Goal: Task Accomplishment & Management: Manage account settings

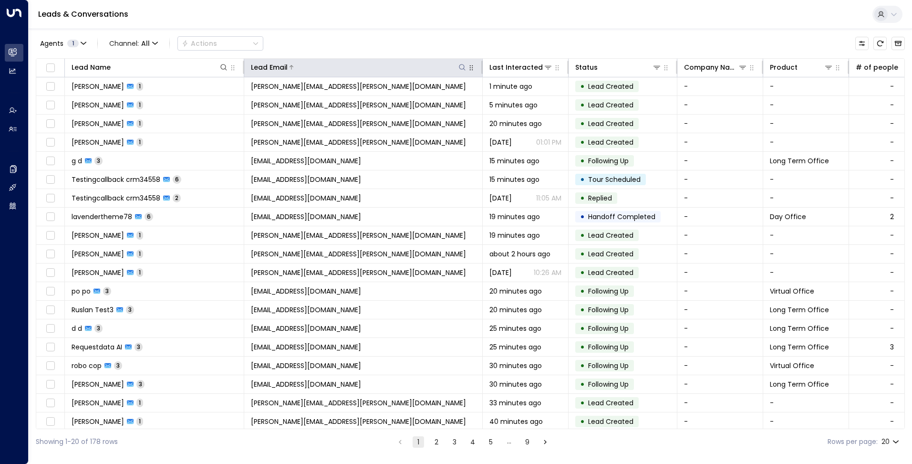
click at [457, 65] on div at bounding box center [377, 67] width 179 height 10
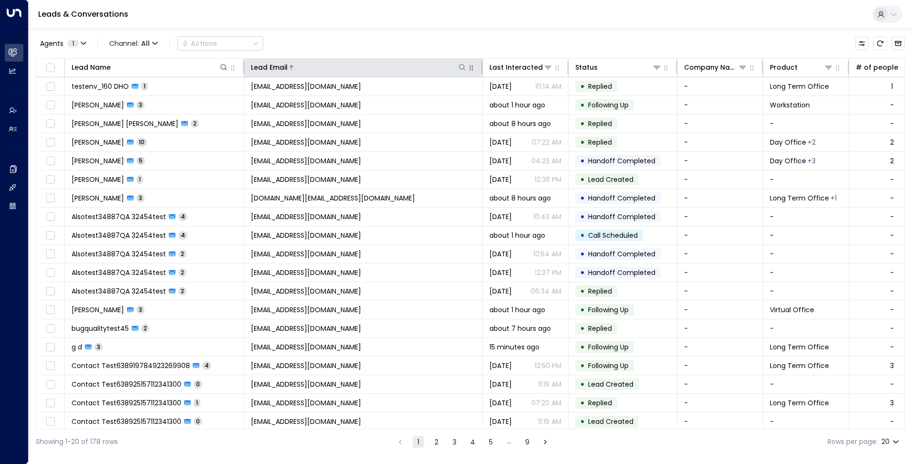
click at [460, 65] on icon at bounding box center [462, 67] width 8 height 8
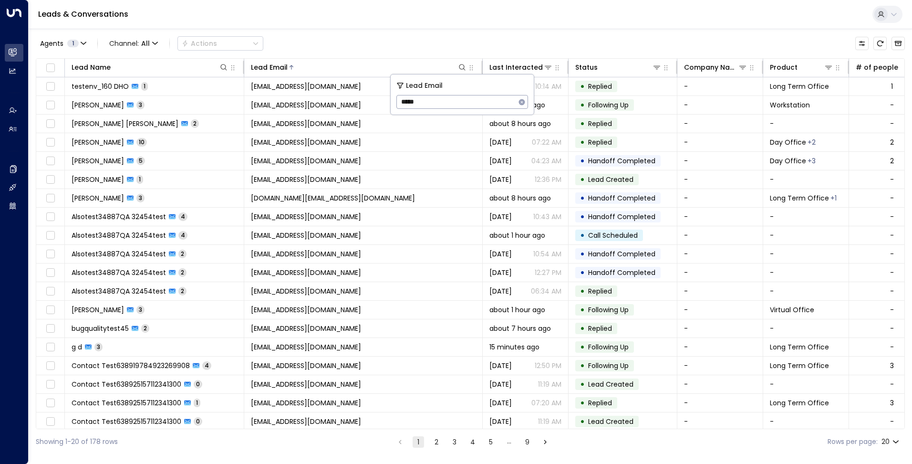
type input "*****"
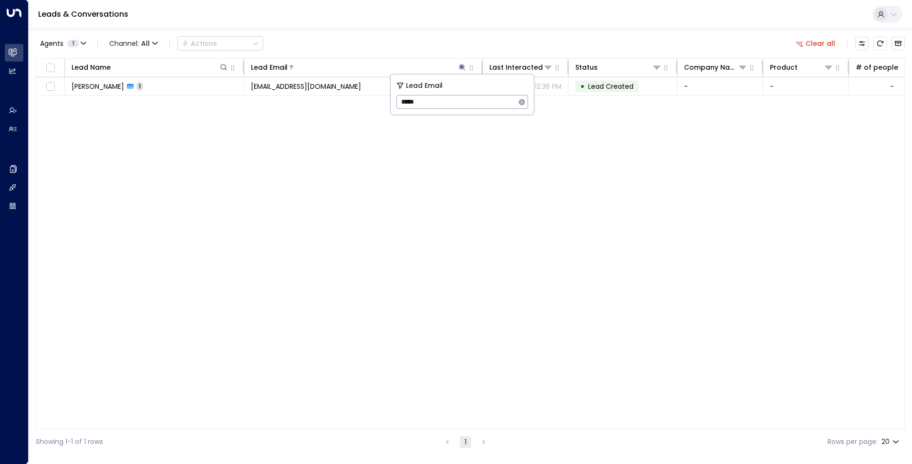
click at [366, 42] on div "Agents 1 Channel: All Actions Clear all" at bounding box center [470, 43] width 869 height 20
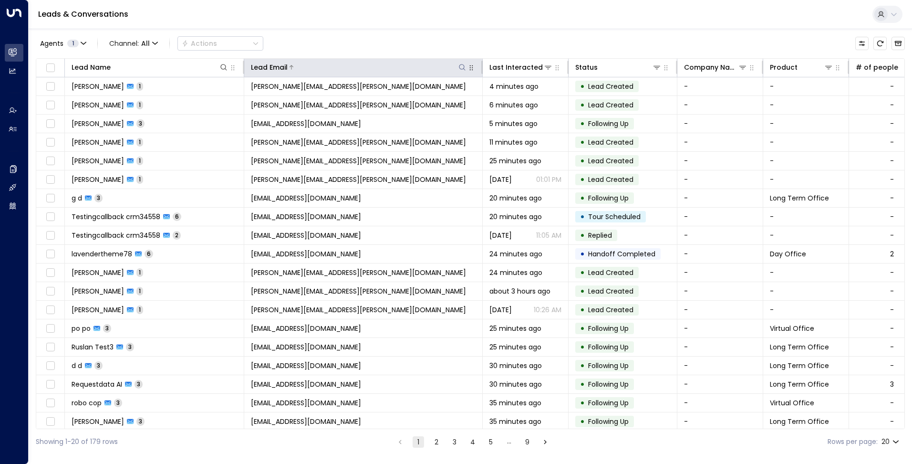
click at [464, 66] on icon at bounding box center [462, 67] width 8 height 8
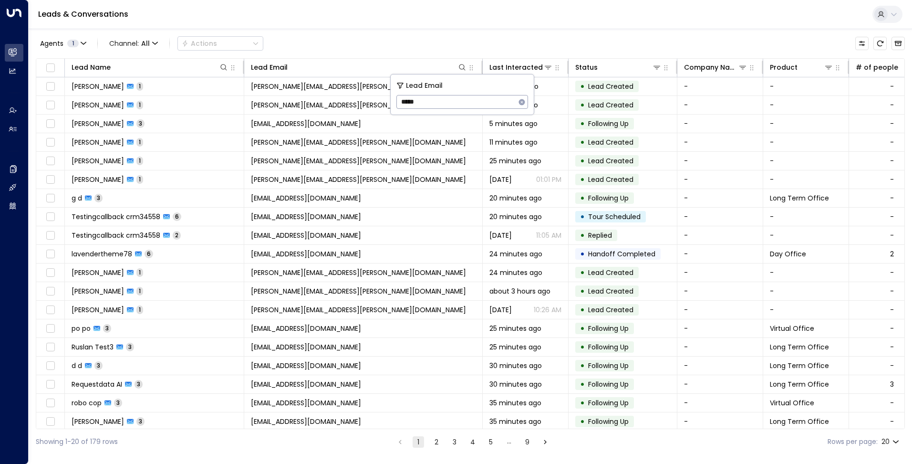
type input "*****"
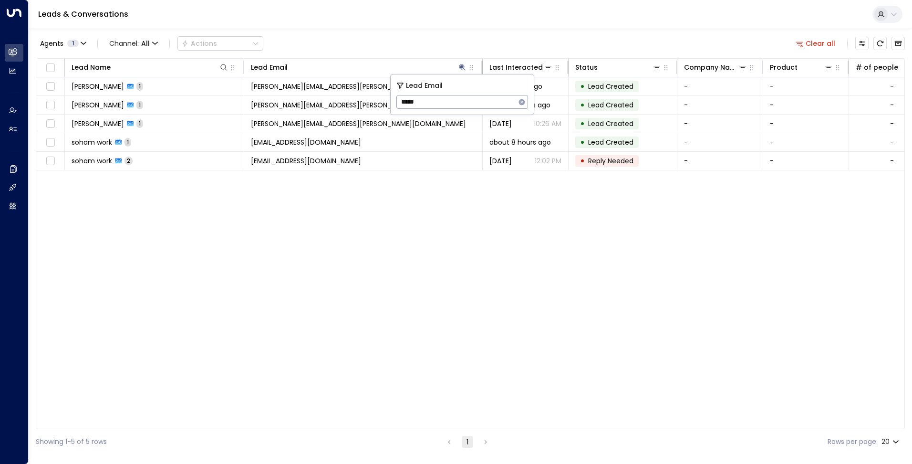
click at [369, 33] on div "Agents 1 Channel: All Actions Clear all" at bounding box center [470, 43] width 869 height 20
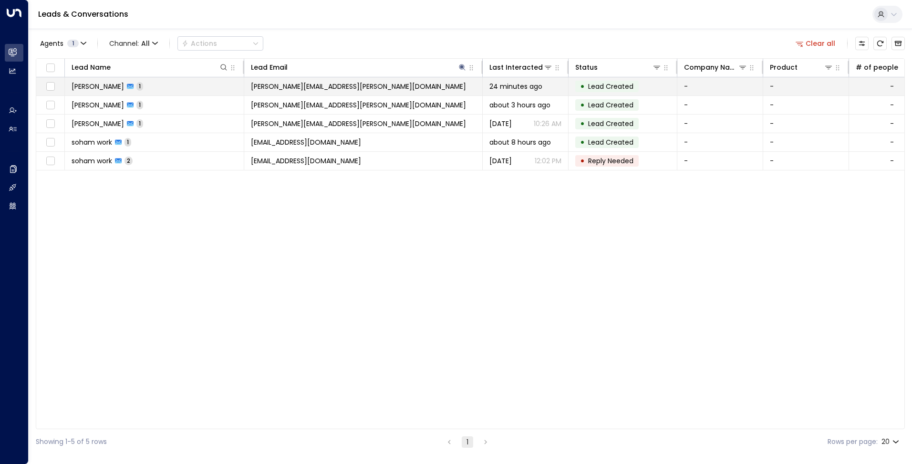
click at [322, 84] on span "[PERSON_NAME][EMAIL_ADDRESS][PERSON_NAME][DOMAIN_NAME]" at bounding box center [358, 87] width 215 height 10
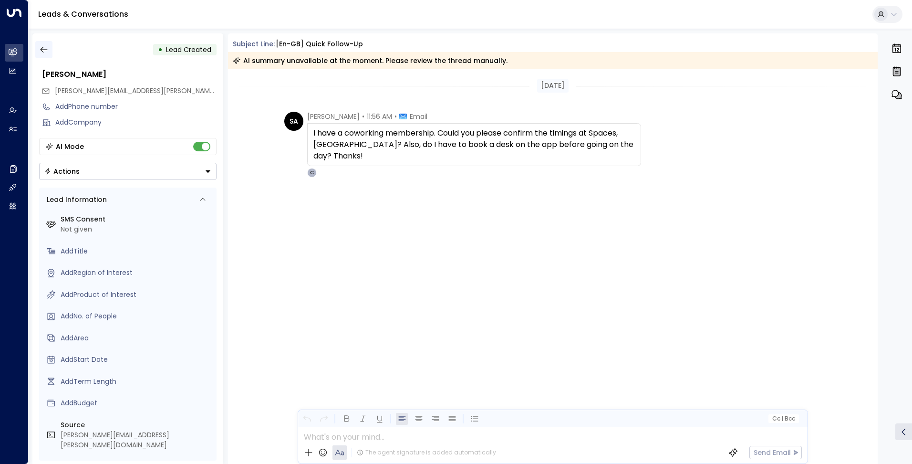
click at [39, 45] on icon "button" at bounding box center [44, 50] width 10 height 10
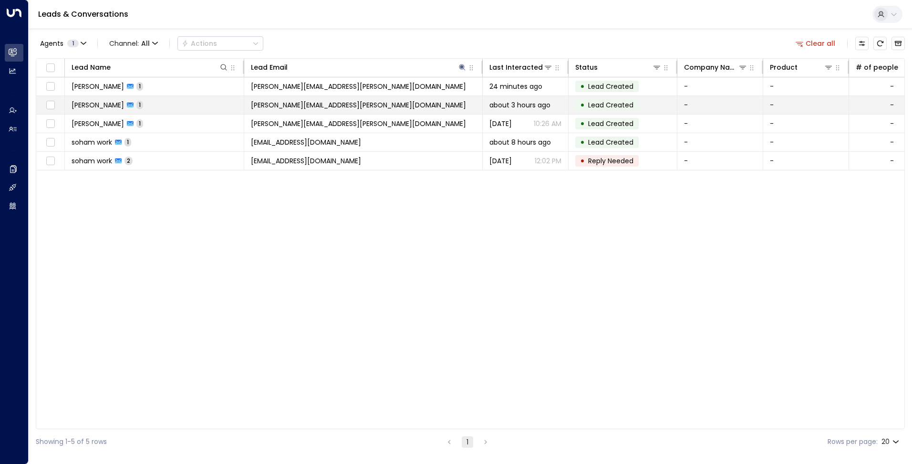
click at [245, 106] on td "[PERSON_NAME][EMAIL_ADDRESS][PERSON_NAME][DOMAIN_NAME]" at bounding box center [363, 105] width 239 height 18
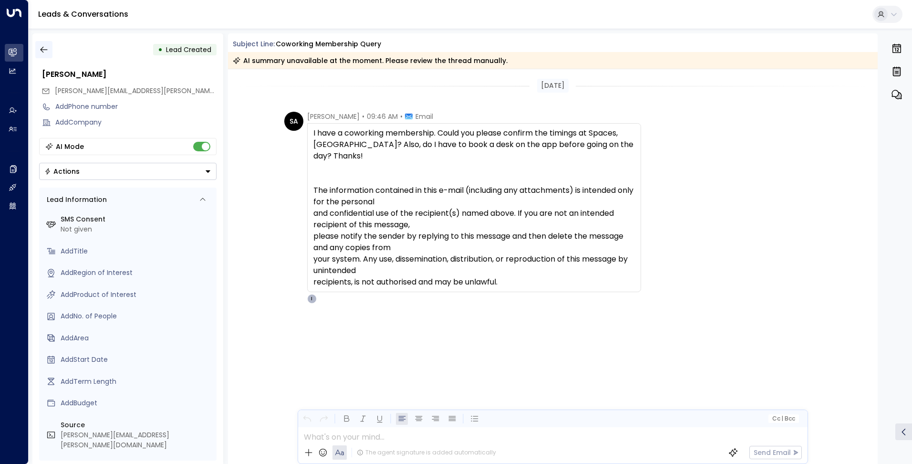
click at [42, 46] on icon "button" at bounding box center [44, 50] width 10 height 10
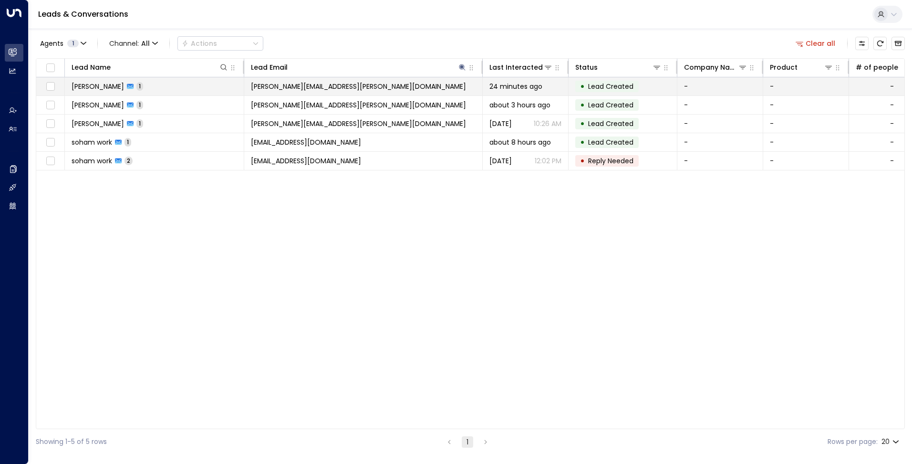
click at [392, 83] on td "[PERSON_NAME][EMAIL_ADDRESS][PERSON_NAME][DOMAIN_NAME]" at bounding box center [363, 86] width 239 height 18
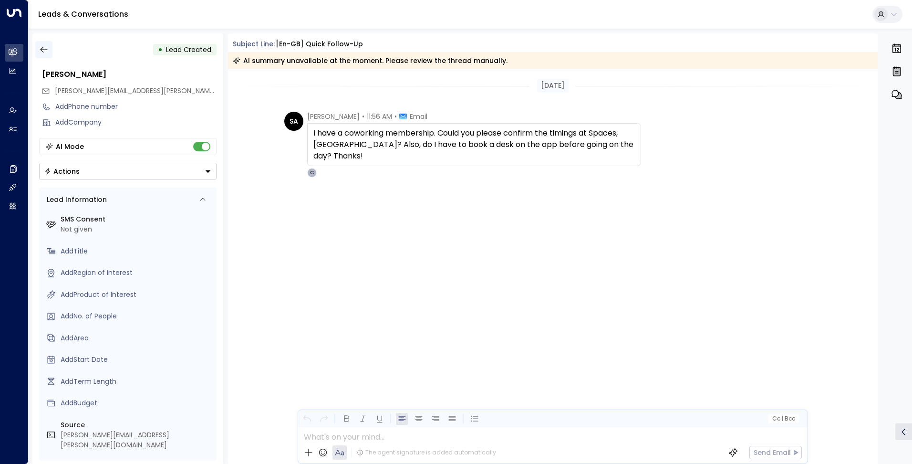
click at [43, 51] on icon "button" at bounding box center [44, 50] width 10 height 10
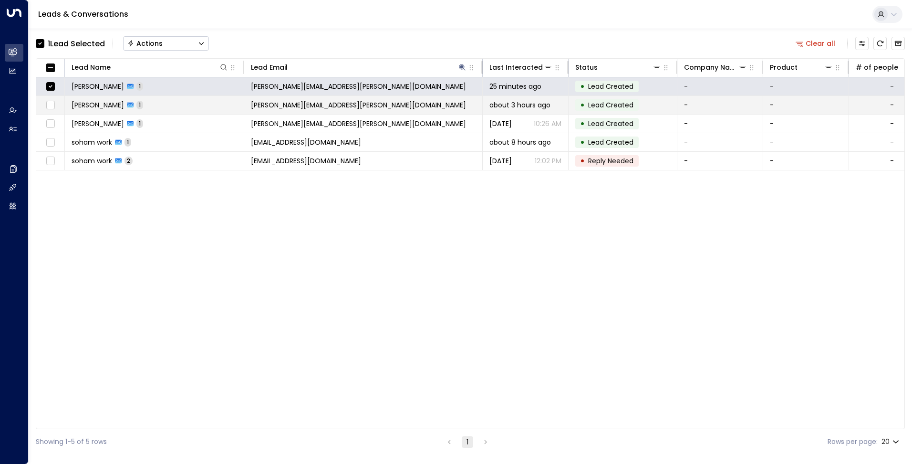
click at [50, 96] on td at bounding box center [50, 105] width 29 height 18
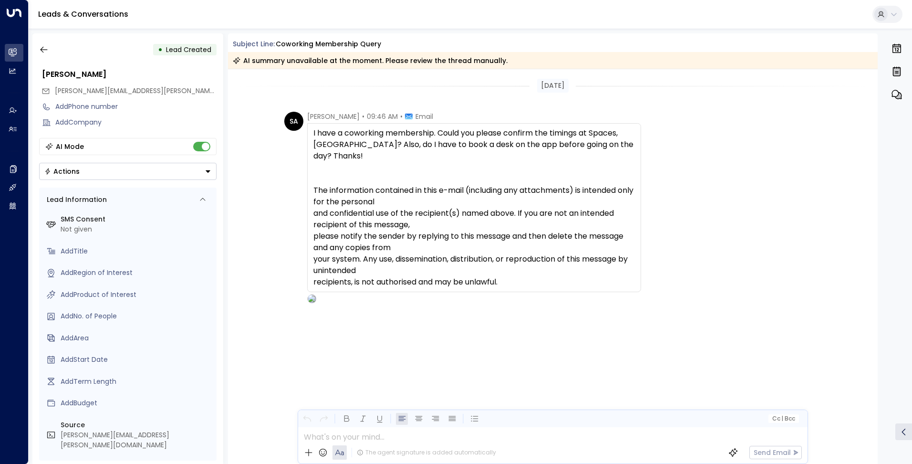
scroll to position [50, 0]
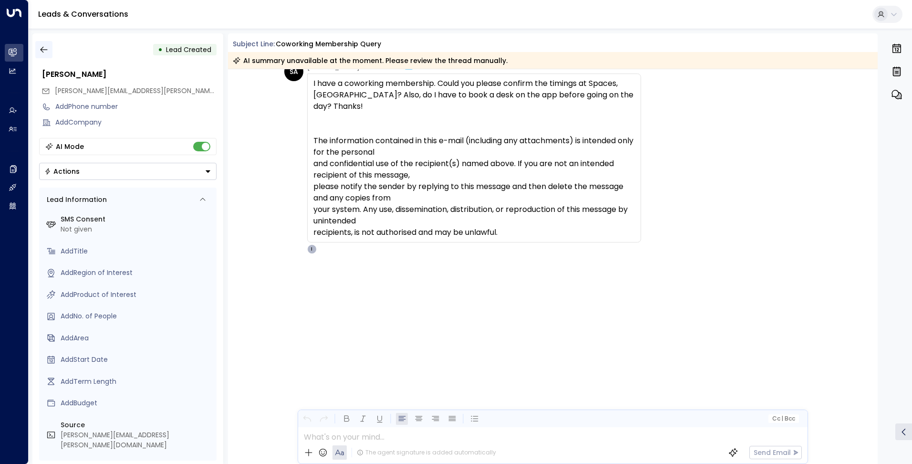
click at [44, 52] on icon "button" at bounding box center [44, 50] width 10 height 10
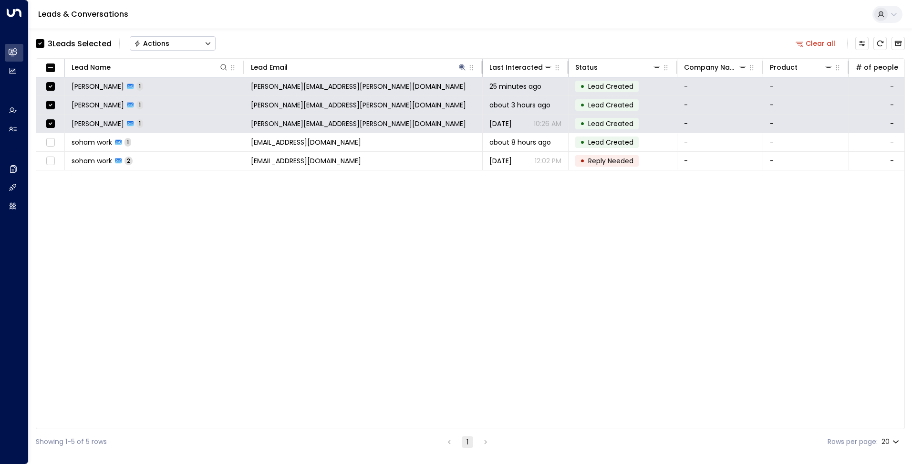
click at [209, 46] on icon "Button group with a nested menu" at bounding box center [208, 43] width 7 height 7
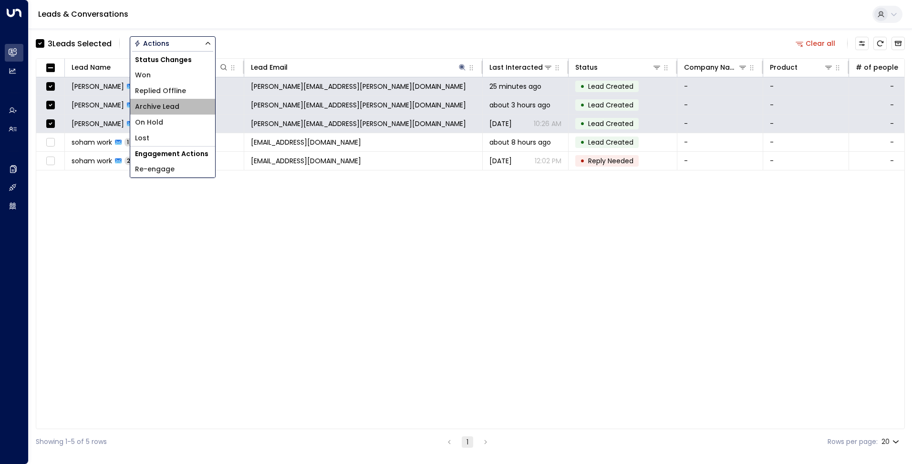
click at [177, 106] on span "Archive Lead" at bounding box center [157, 107] width 44 height 10
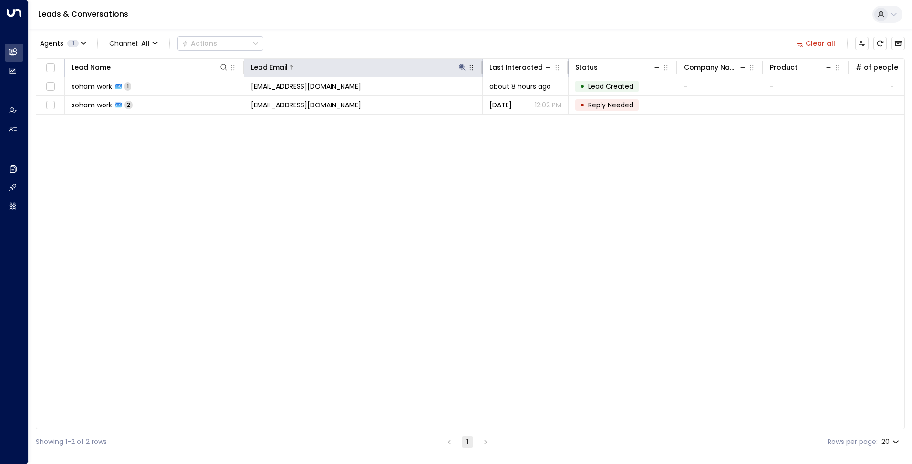
click at [459, 65] on icon at bounding box center [462, 67] width 8 height 8
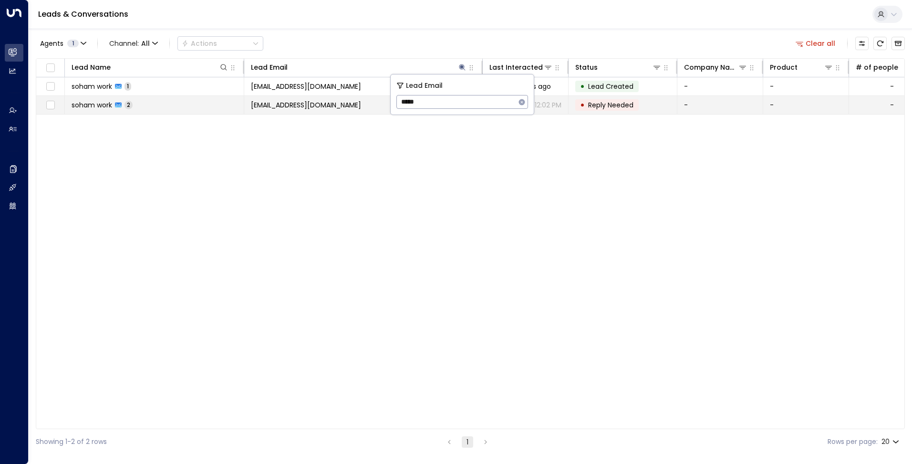
drag, startPoint x: 429, startPoint y: 102, endPoint x: 342, endPoint y: 97, distance: 87.4
click at [342, 97] on body "Overview Leads & Conversations Leads & Conversations Analytics Analytics Agents…" at bounding box center [456, 227] width 912 height 454
click at [415, 100] on input "*****" at bounding box center [455, 102] width 119 height 18
type input "*****"
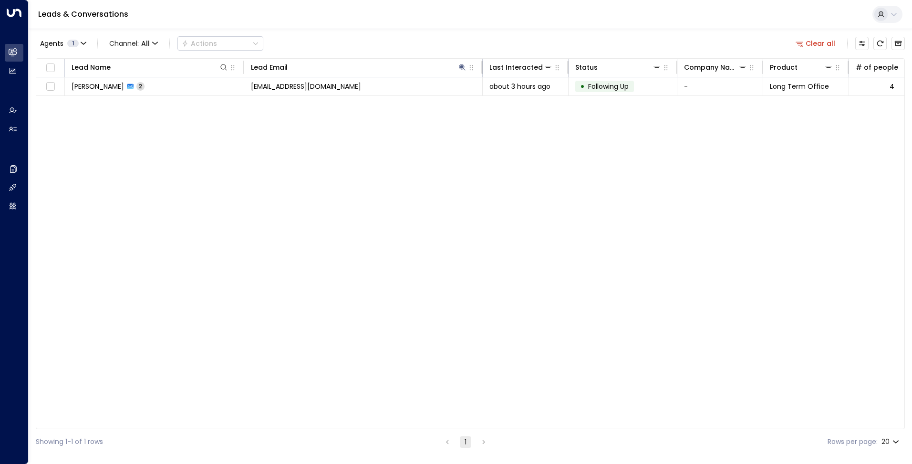
click at [301, 108] on div "Lead Name Lead Email Last Interacted Status Company Name Product # of people AI…" at bounding box center [470, 243] width 869 height 371
click at [457, 67] on div at bounding box center [377, 67] width 179 height 10
click at [464, 69] on icon at bounding box center [462, 67] width 8 height 8
drag, startPoint x: 353, startPoint y: 101, endPoint x: 344, endPoint y: 102, distance: 9.1
click at [344, 102] on body "Overview Leads & Conversations Leads & Conversations Analytics Analytics Agents…" at bounding box center [456, 227] width 912 height 454
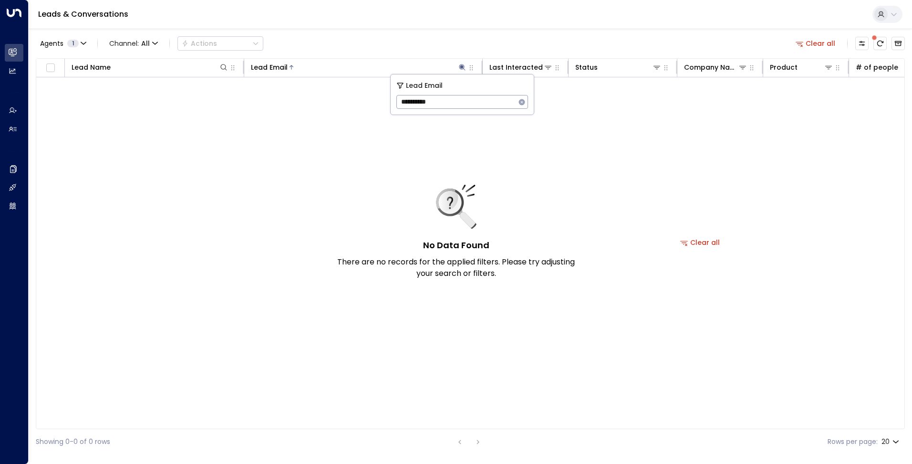
drag, startPoint x: 423, startPoint y: 103, endPoint x: 329, endPoint y: 97, distance: 94.2
click at [329, 97] on body "**********" at bounding box center [456, 227] width 912 height 454
type input "*****"
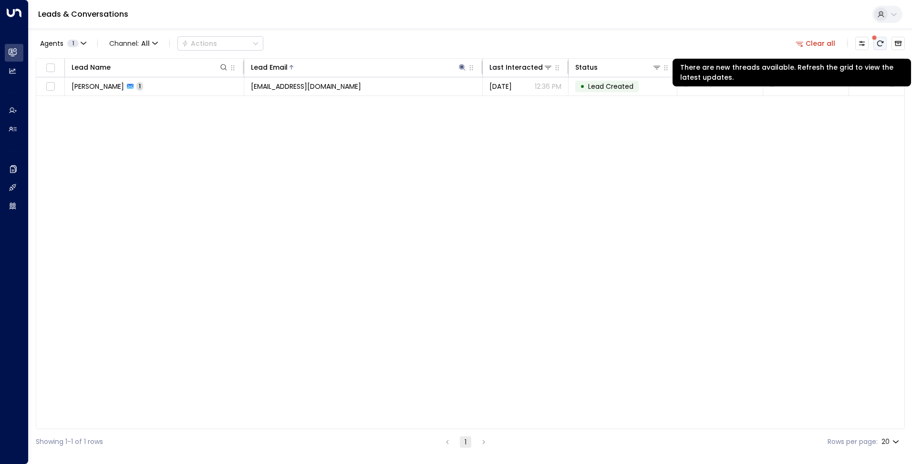
click at [878, 46] on icon "There are new threads available. Refresh the grid to view the latest updates." at bounding box center [880, 44] width 8 height 8
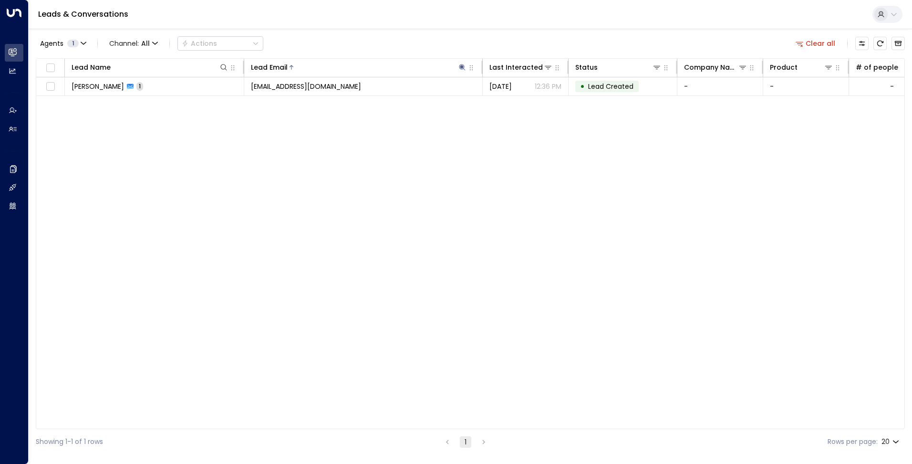
drag, startPoint x: 830, startPoint y: 42, endPoint x: 515, endPoint y: 48, distance: 314.9
click at [830, 42] on button "Clear all" at bounding box center [816, 43] width 48 height 13
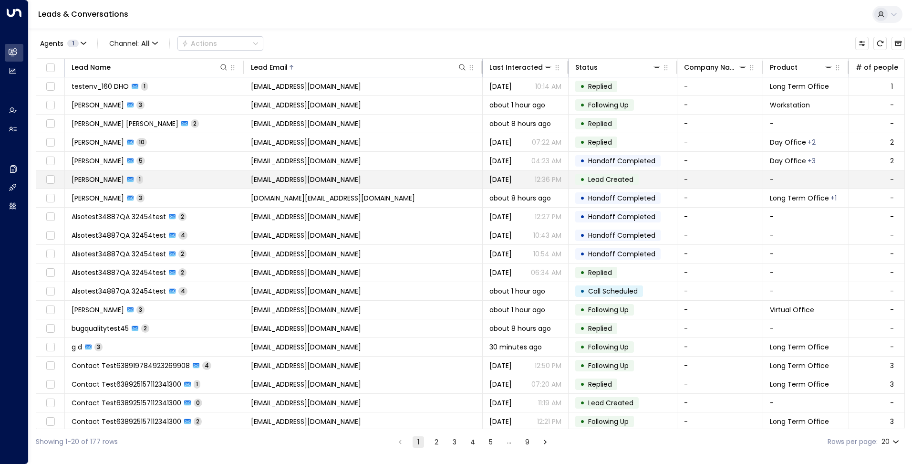
click at [334, 177] on span "[EMAIL_ADDRESS][DOMAIN_NAME]" at bounding box center [306, 180] width 110 height 10
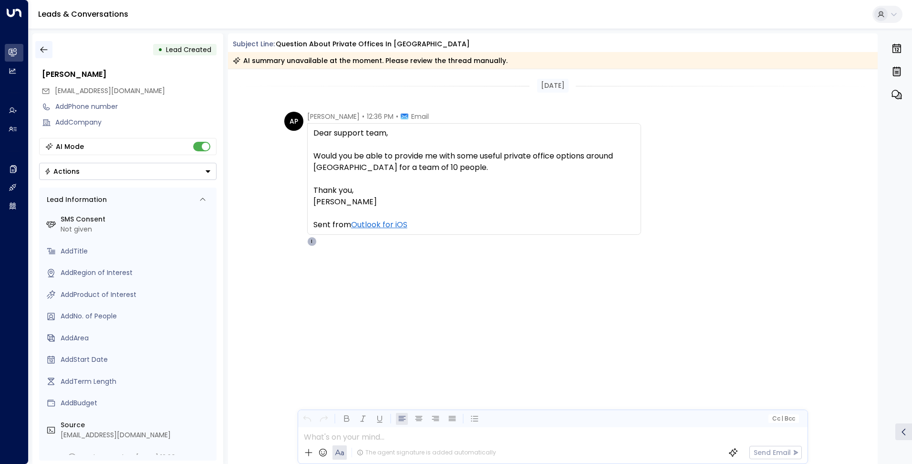
click at [36, 52] on button "button" at bounding box center [43, 49] width 17 height 17
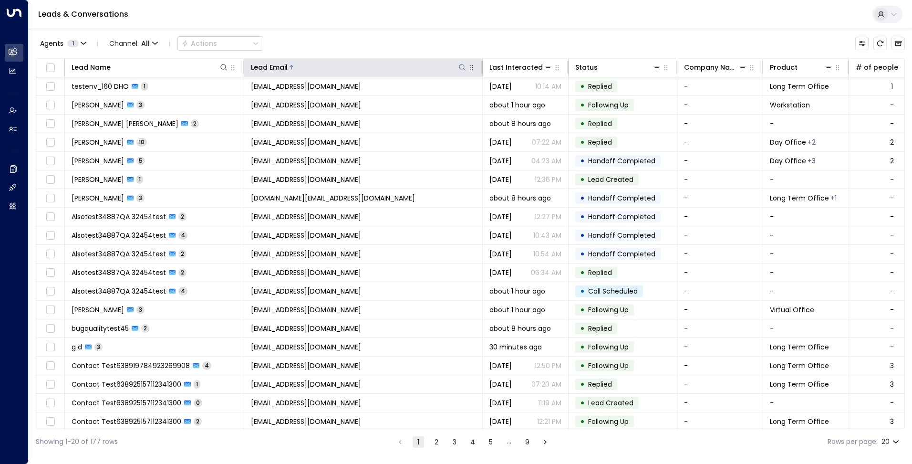
click at [466, 68] on button at bounding box center [462, 67] width 10 height 10
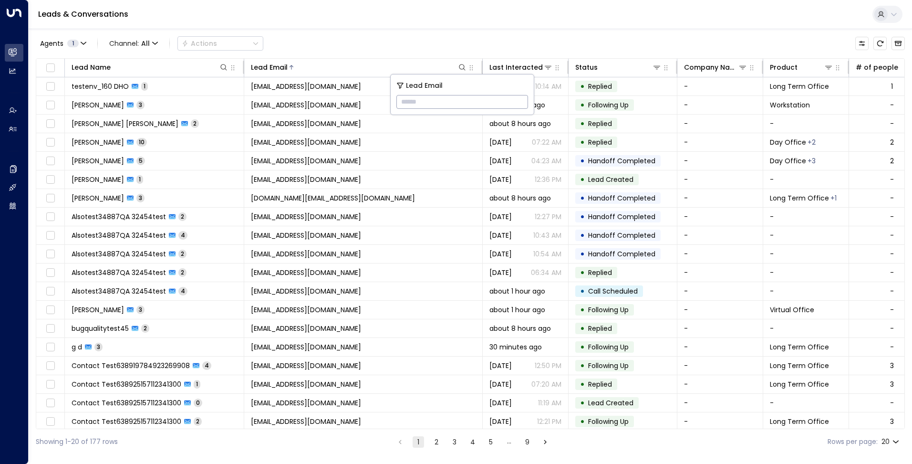
click at [426, 102] on input "text" at bounding box center [462, 102] width 132 height 18
type input "*****"
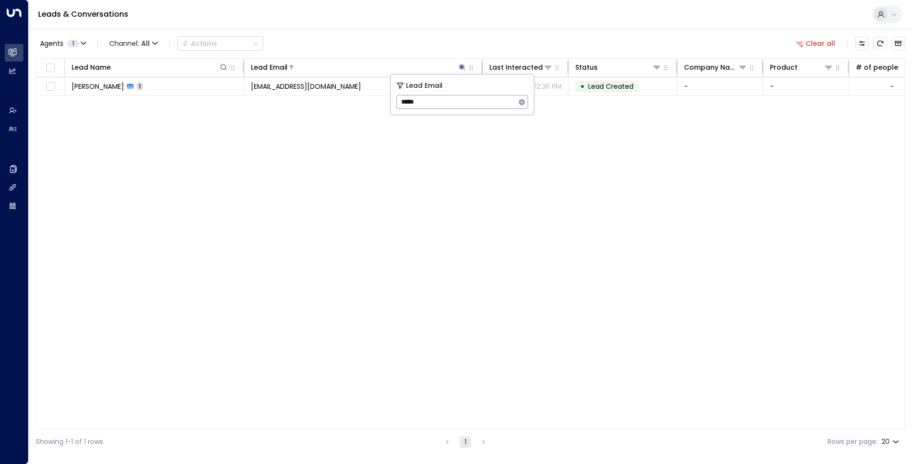
click at [369, 138] on div "Lead Name Lead Email Last Interacted Status Company Name Product # of people AI…" at bounding box center [470, 243] width 869 height 371
click at [84, 45] on icon "button" at bounding box center [84, 44] width 6 height 6
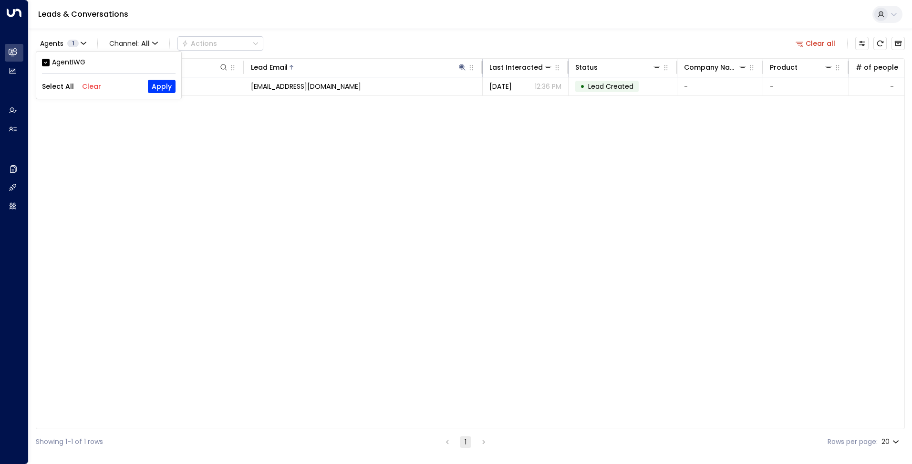
click at [145, 229] on div at bounding box center [456, 232] width 912 height 464
